Goal: Check status: Check status

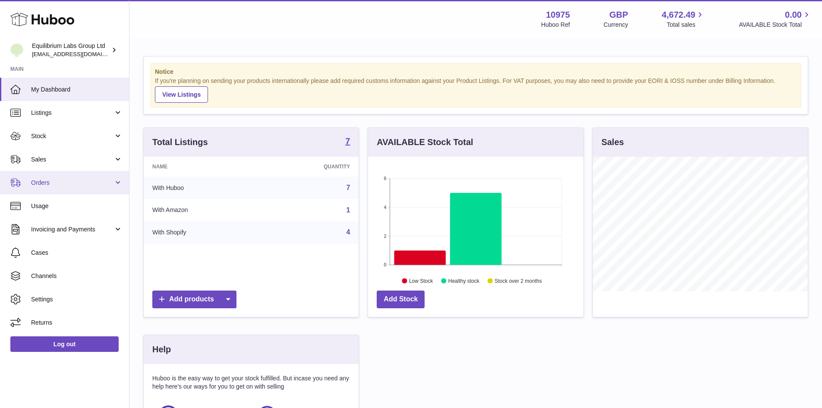
scroll to position [135, 217]
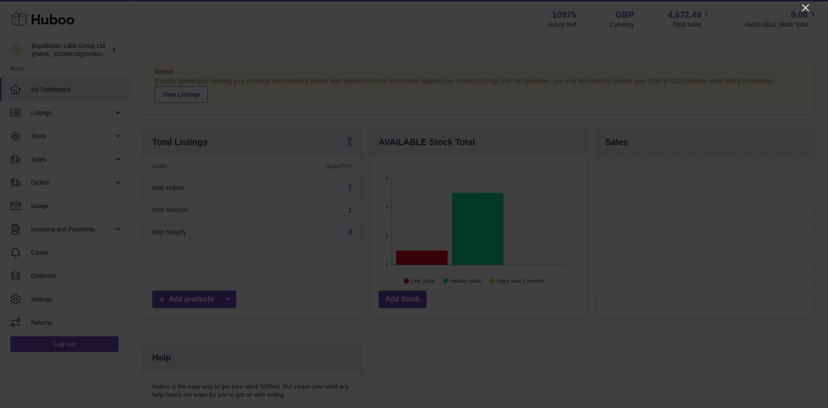
click at [808, 9] on icon "Close" at bounding box center [805, 8] width 10 height 10
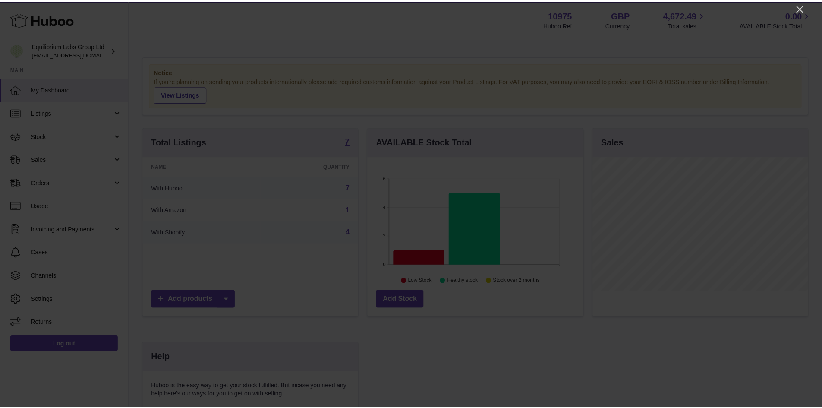
scroll to position [431102, 431022]
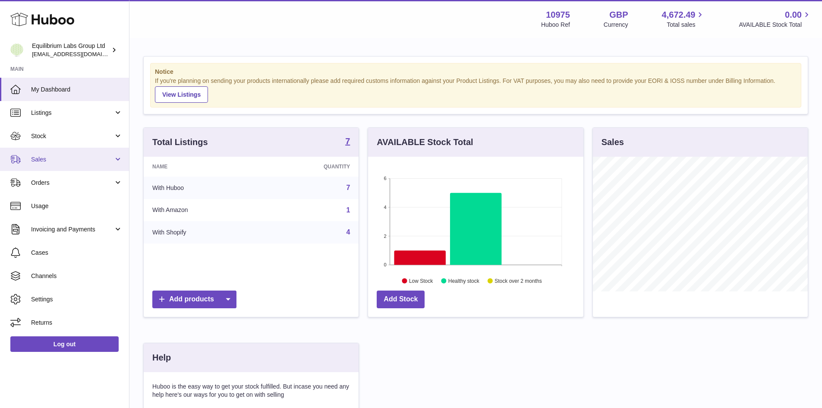
click at [72, 151] on link "Sales" at bounding box center [64, 158] width 129 height 23
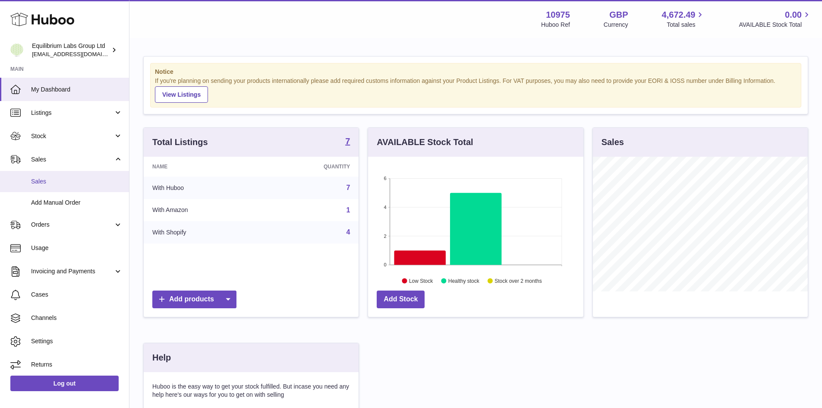
click at [73, 178] on span "Sales" at bounding box center [76, 181] width 91 height 8
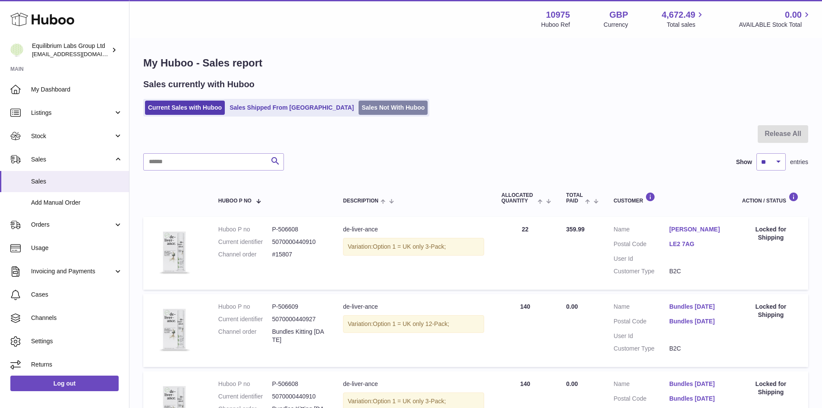
click at [358, 104] on link "Sales Not With Huboo" at bounding box center [392, 107] width 69 height 14
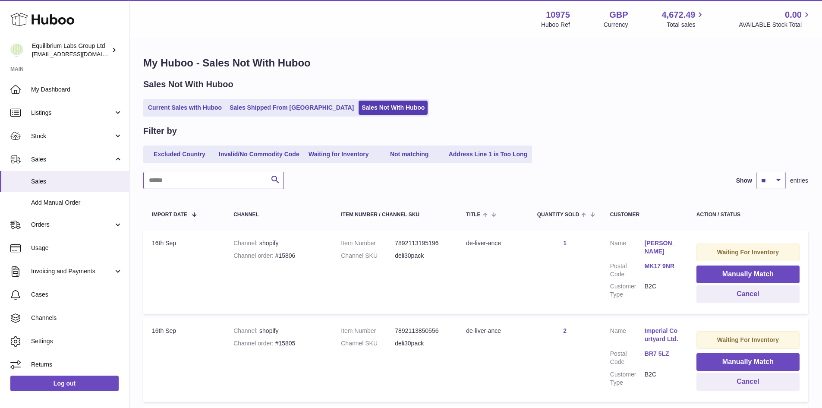
click at [214, 180] on input "text" at bounding box center [213, 180] width 141 height 17
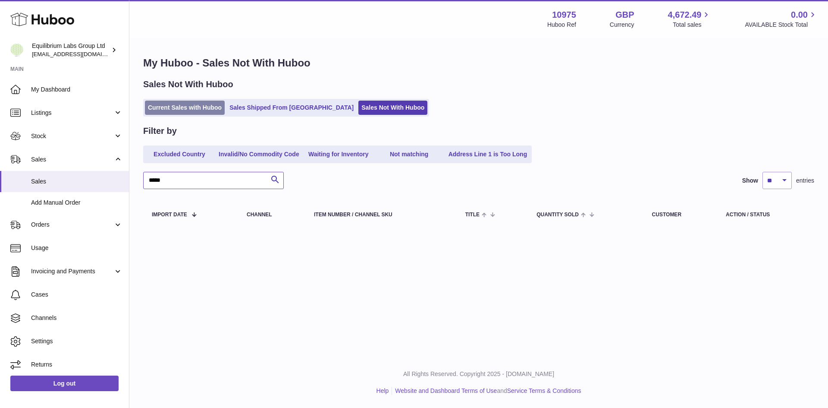
type input "*****"
click at [197, 107] on link "Current Sales with Huboo" at bounding box center [185, 107] width 80 height 14
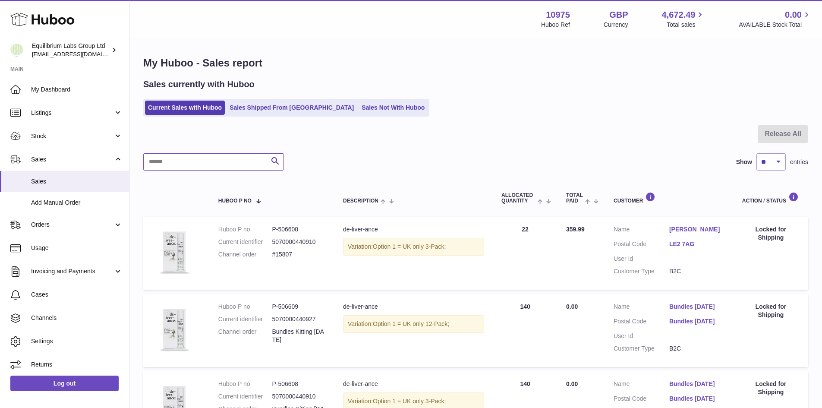
click at [180, 163] on input "text" at bounding box center [213, 161] width 141 height 17
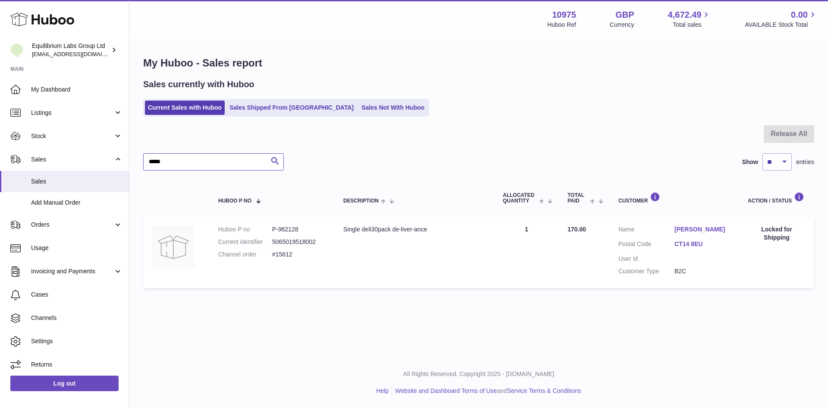
type input "*****"
